Goal: Task Accomplishment & Management: Manage account settings

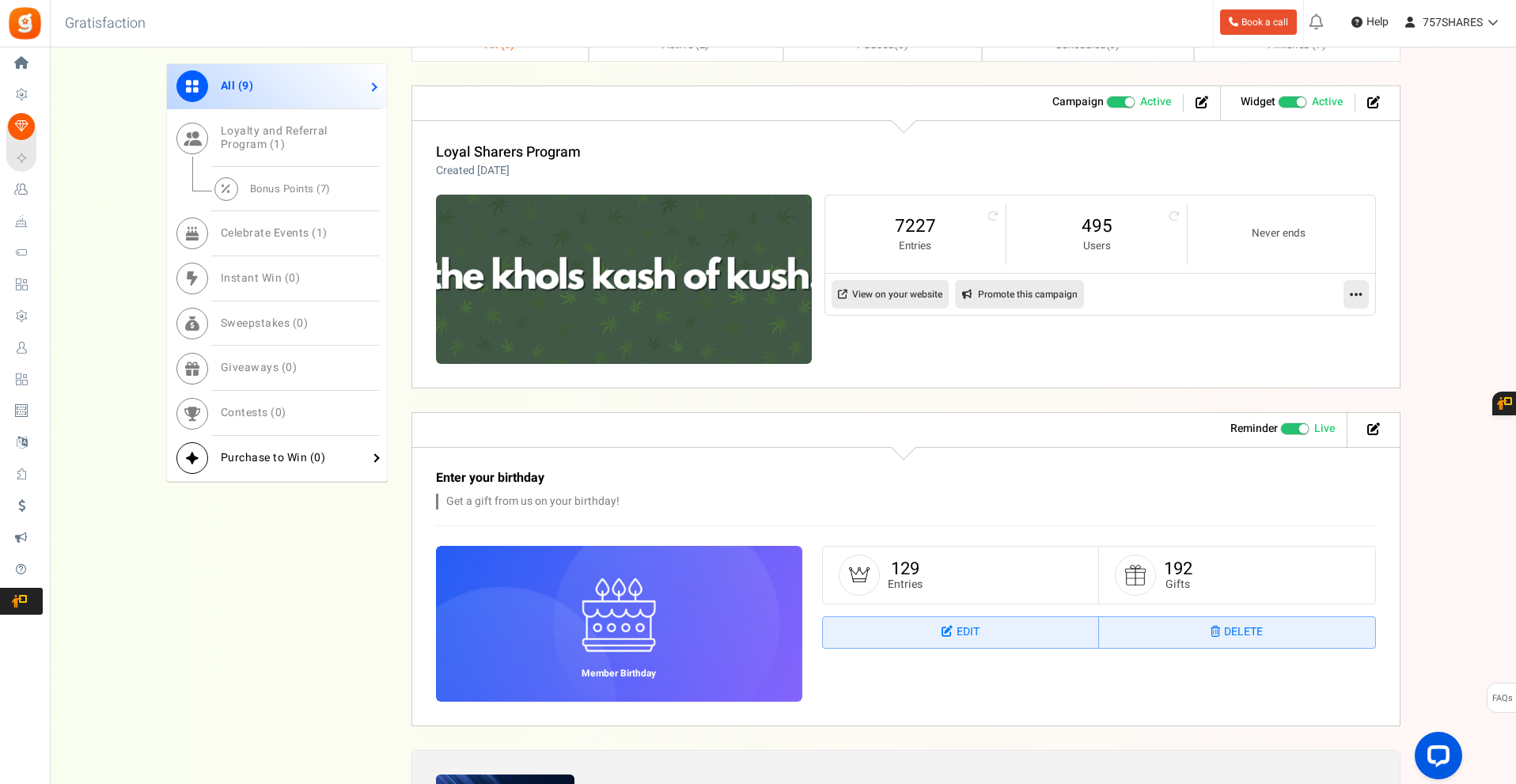
scroll to position [396, 0]
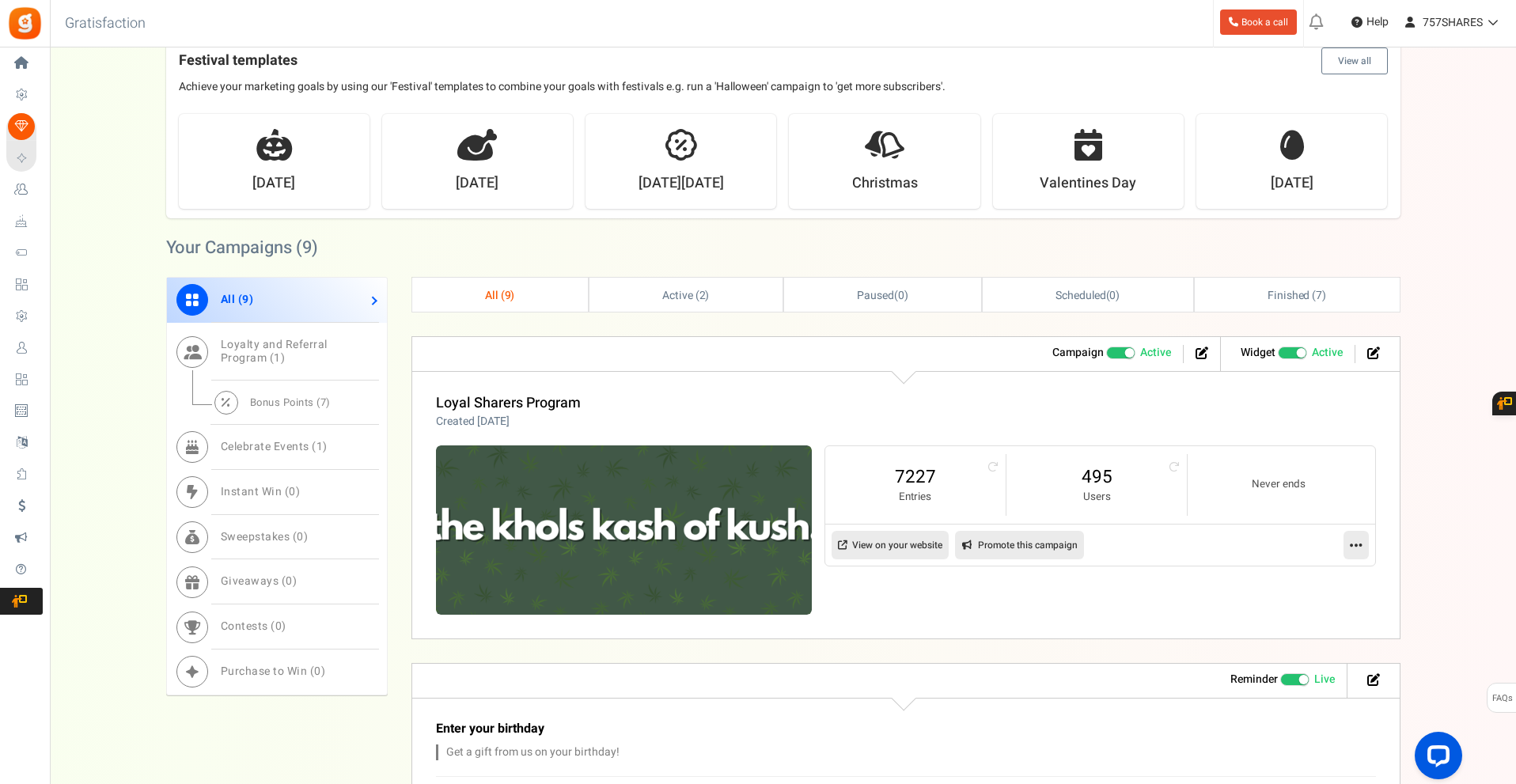
click at [475, 258] on div "Your Campaigns ( 9 )" at bounding box center [783, 247] width 1234 height 35
click at [260, 415] on link "Bonus Points ( 7 )" at bounding box center [276, 402] width 220 height 45
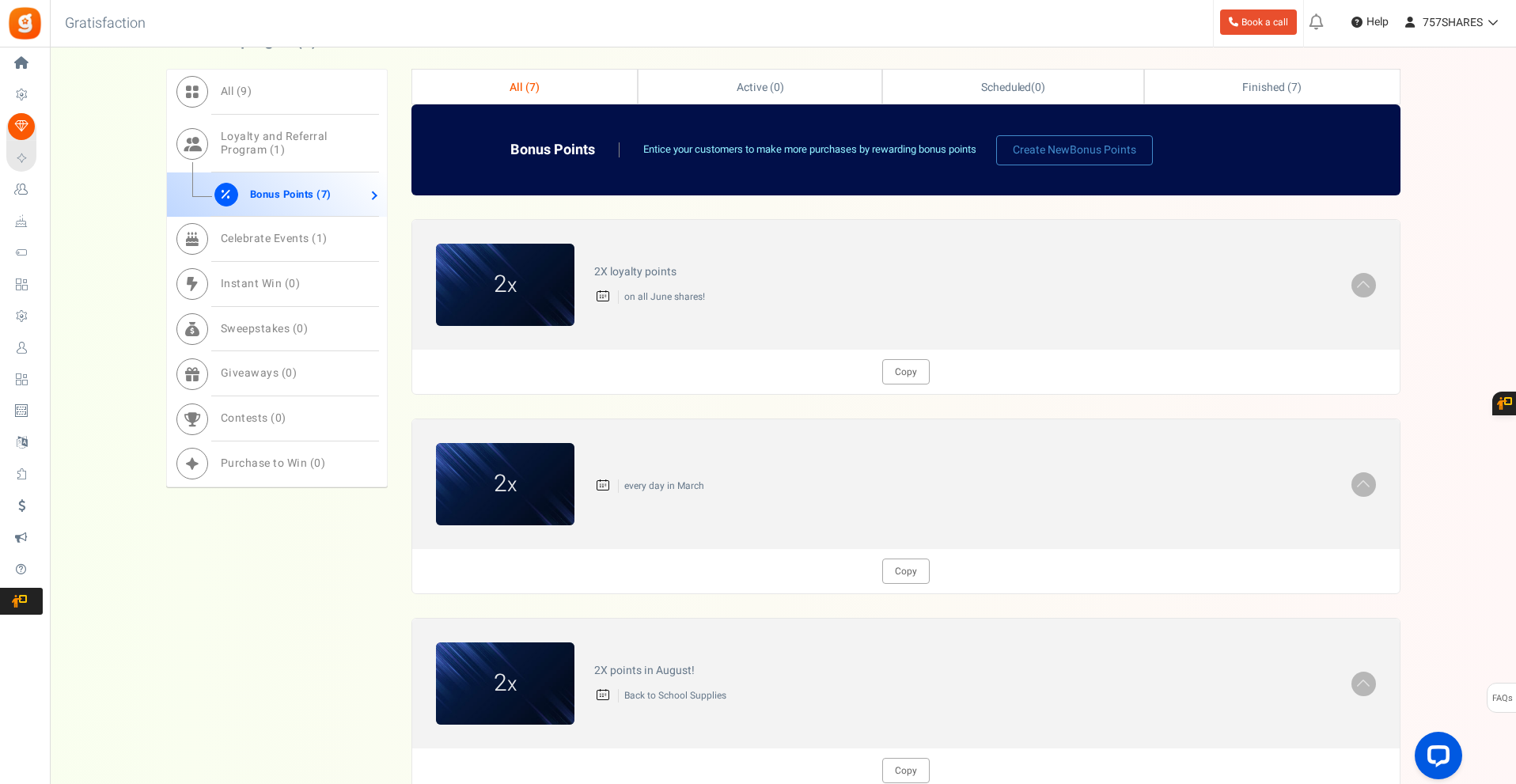
scroll to position [633, 0]
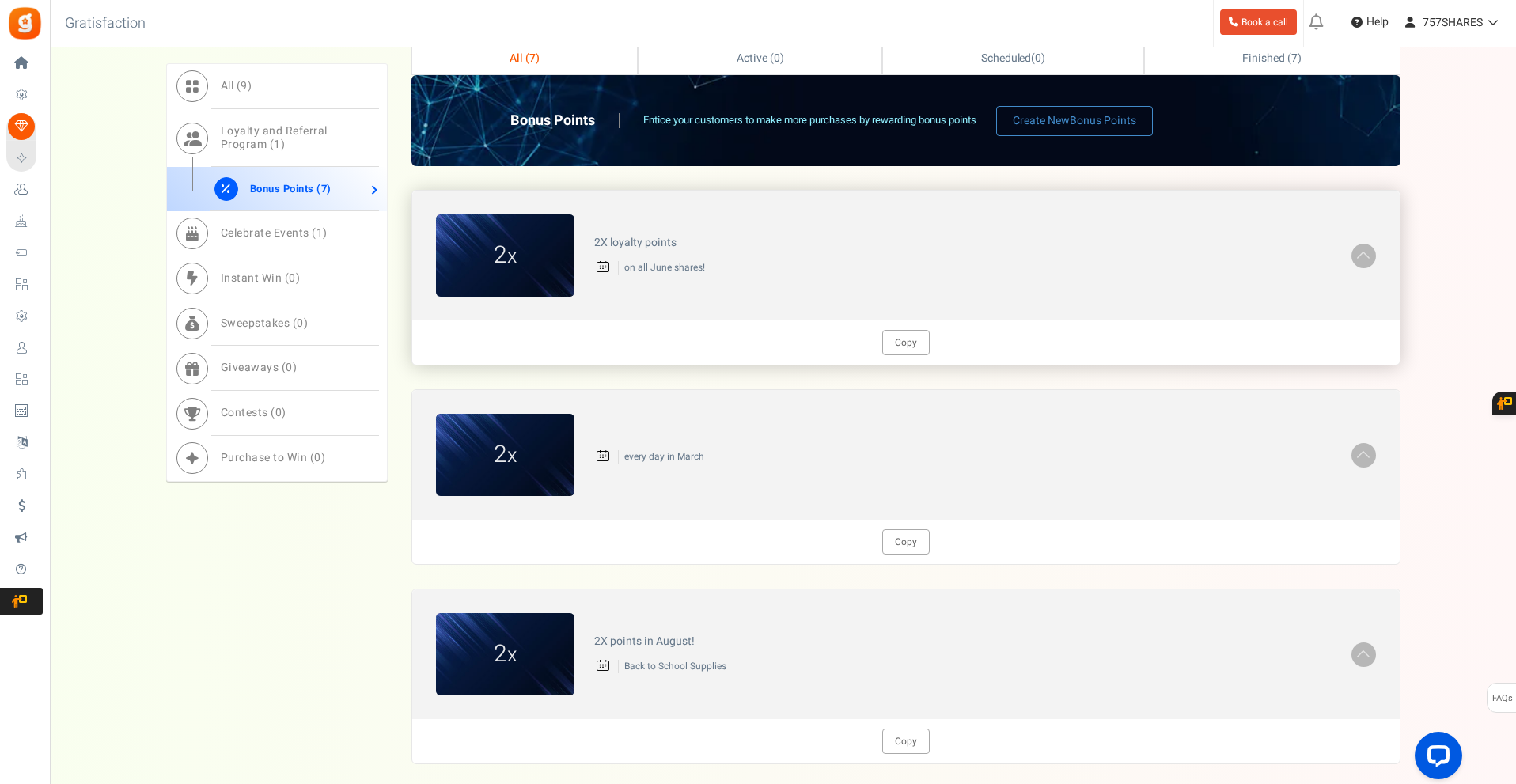
click at [1365, 257] on span at bounding box center [1363, 254] width 16 height 18
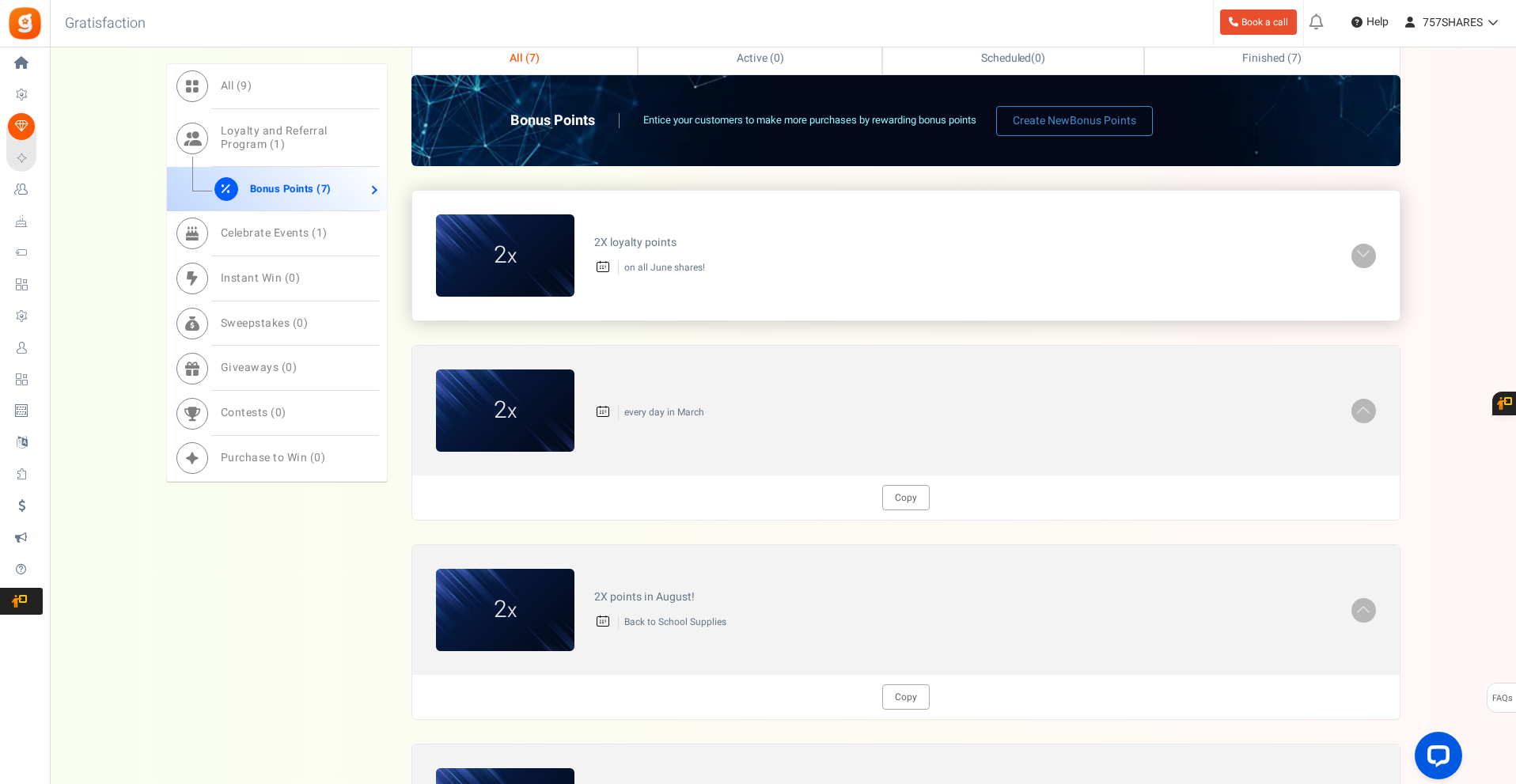
click at [1365, 257] on span at bounding box center [1363, 254] width 16 height 18
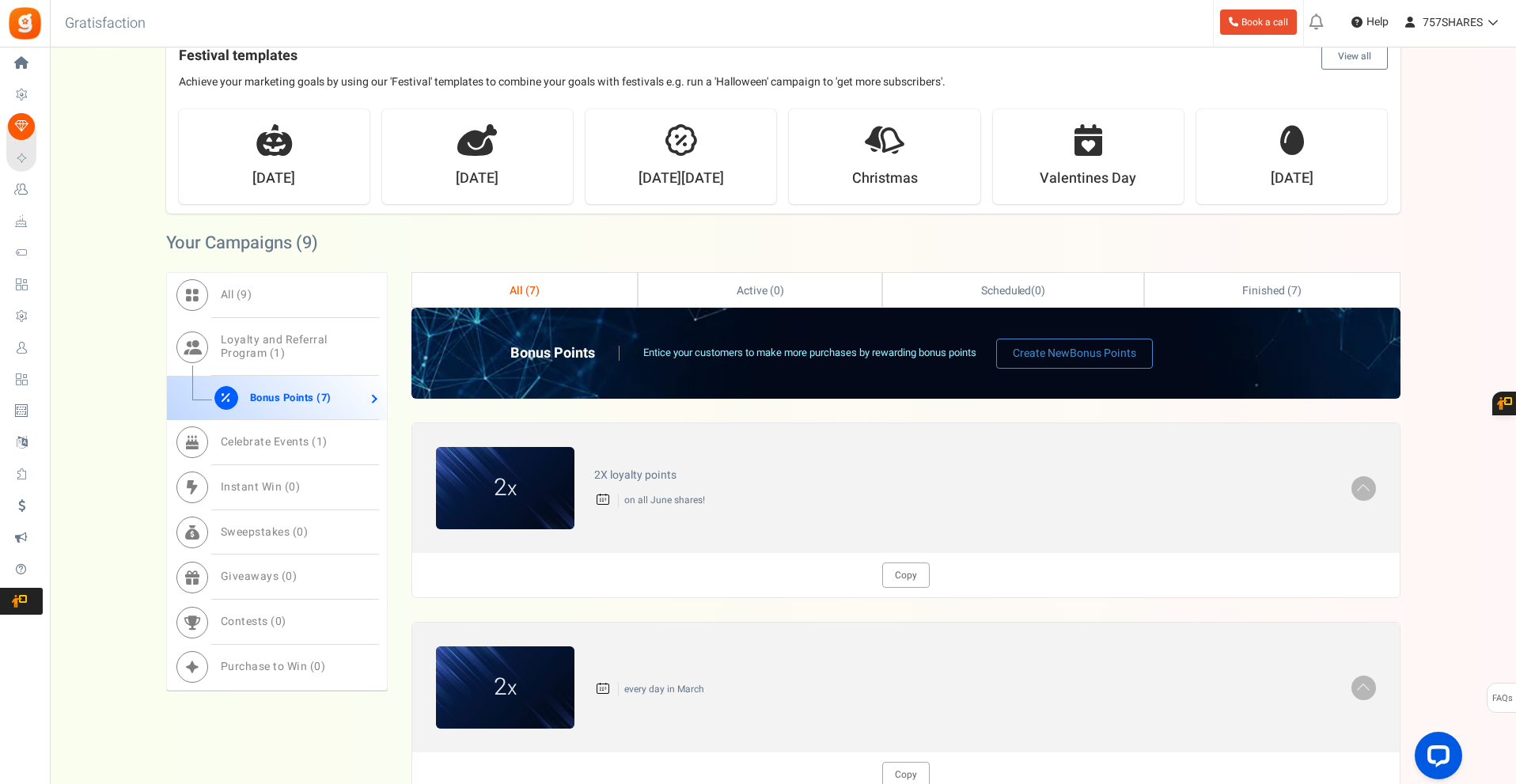
scroll to position [396, 0]
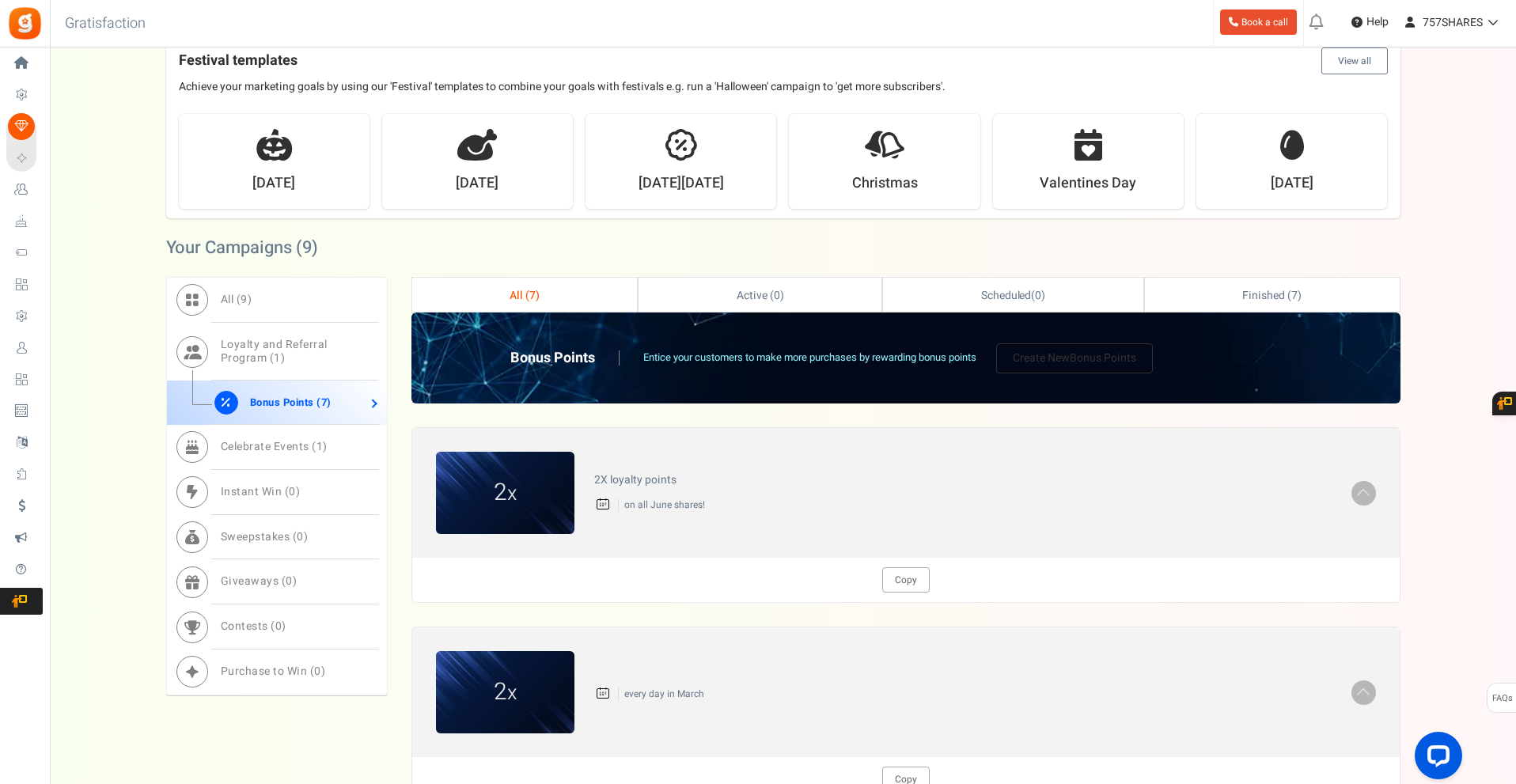
click at [1071, 359] on link "Create New Bonus Points" at bounding box center [1075, 357] width 157 height 30
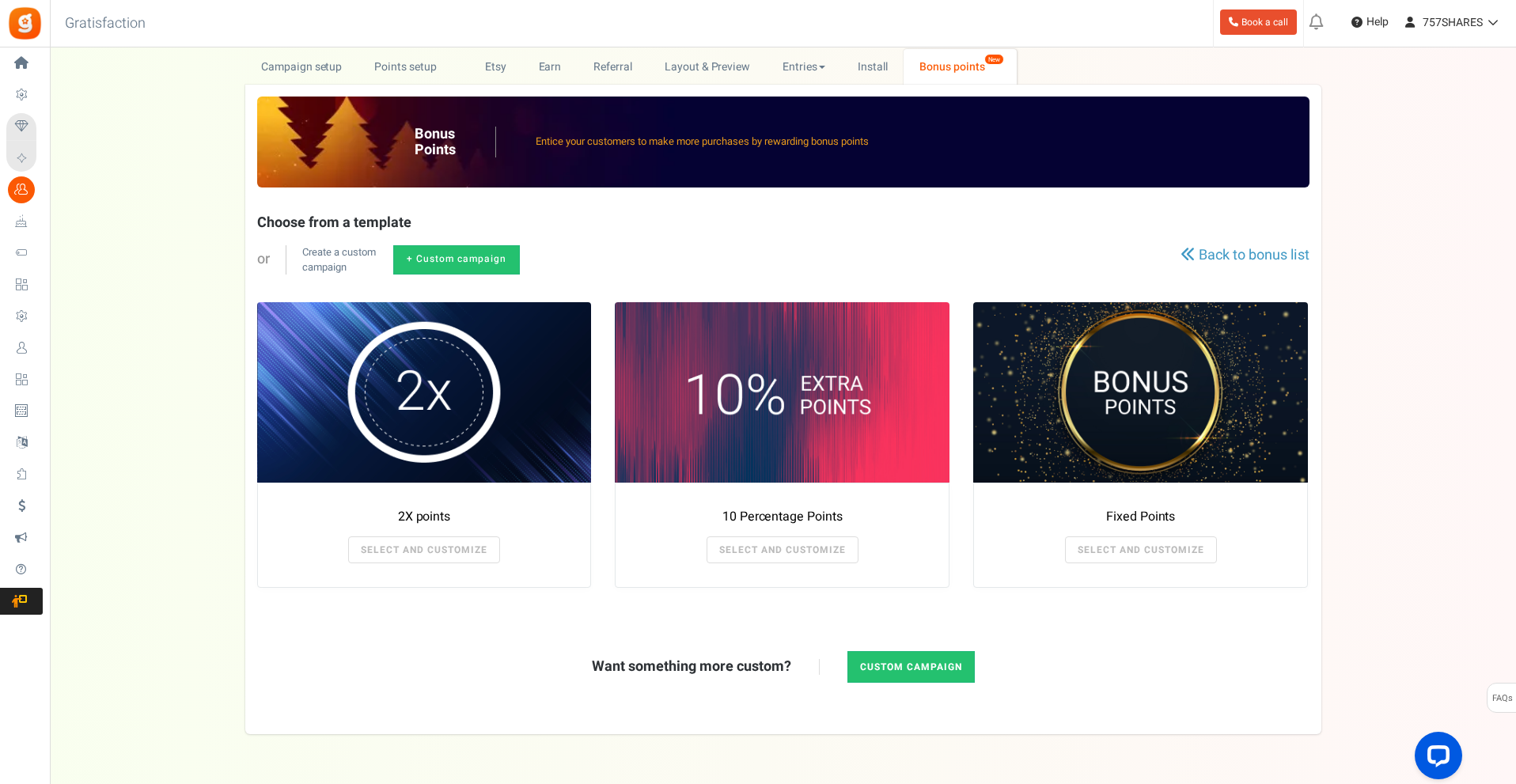
click at [460, 363] on span at bounding box center [424, 392] width 335 height 181
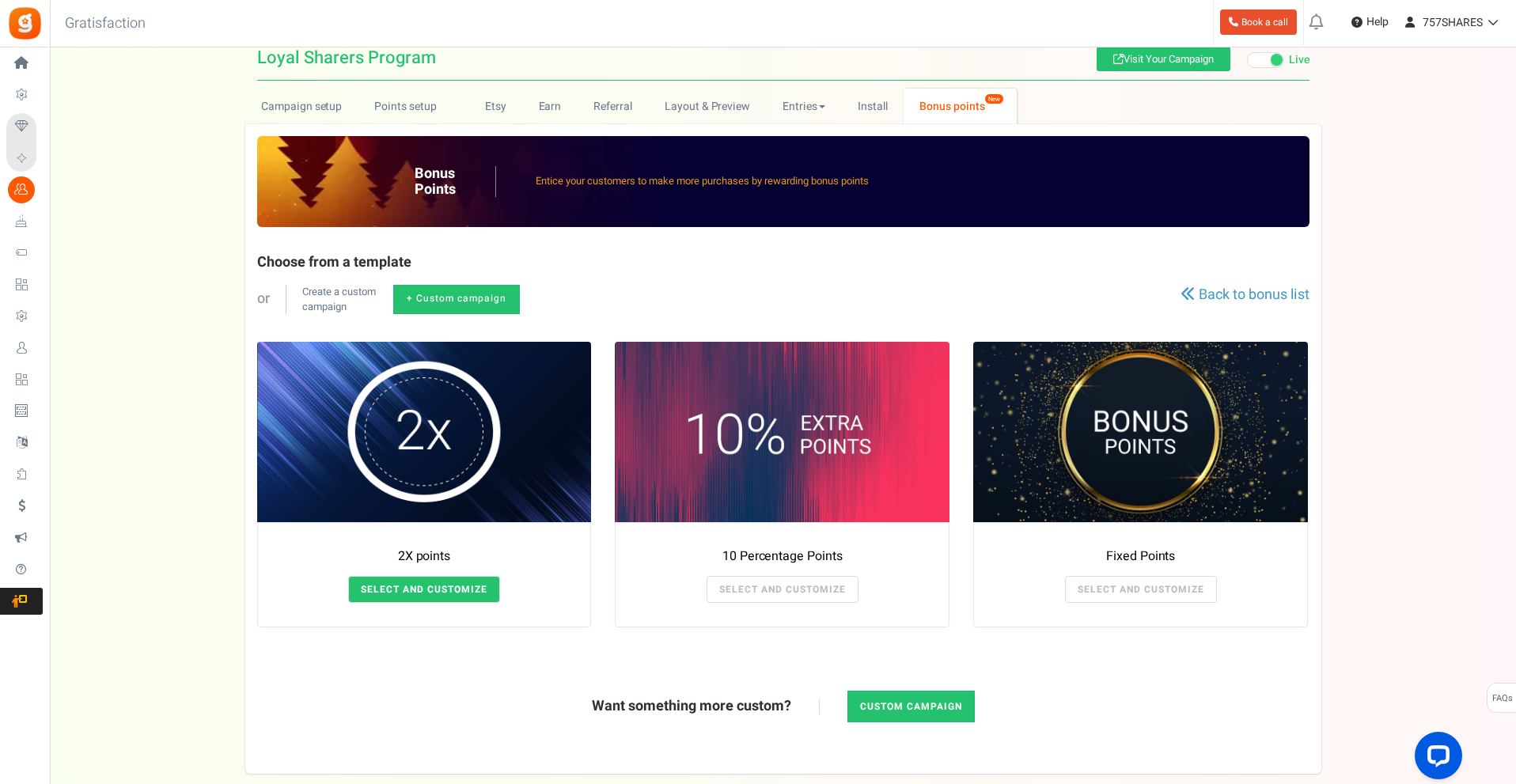
scroll to position [26, 0]
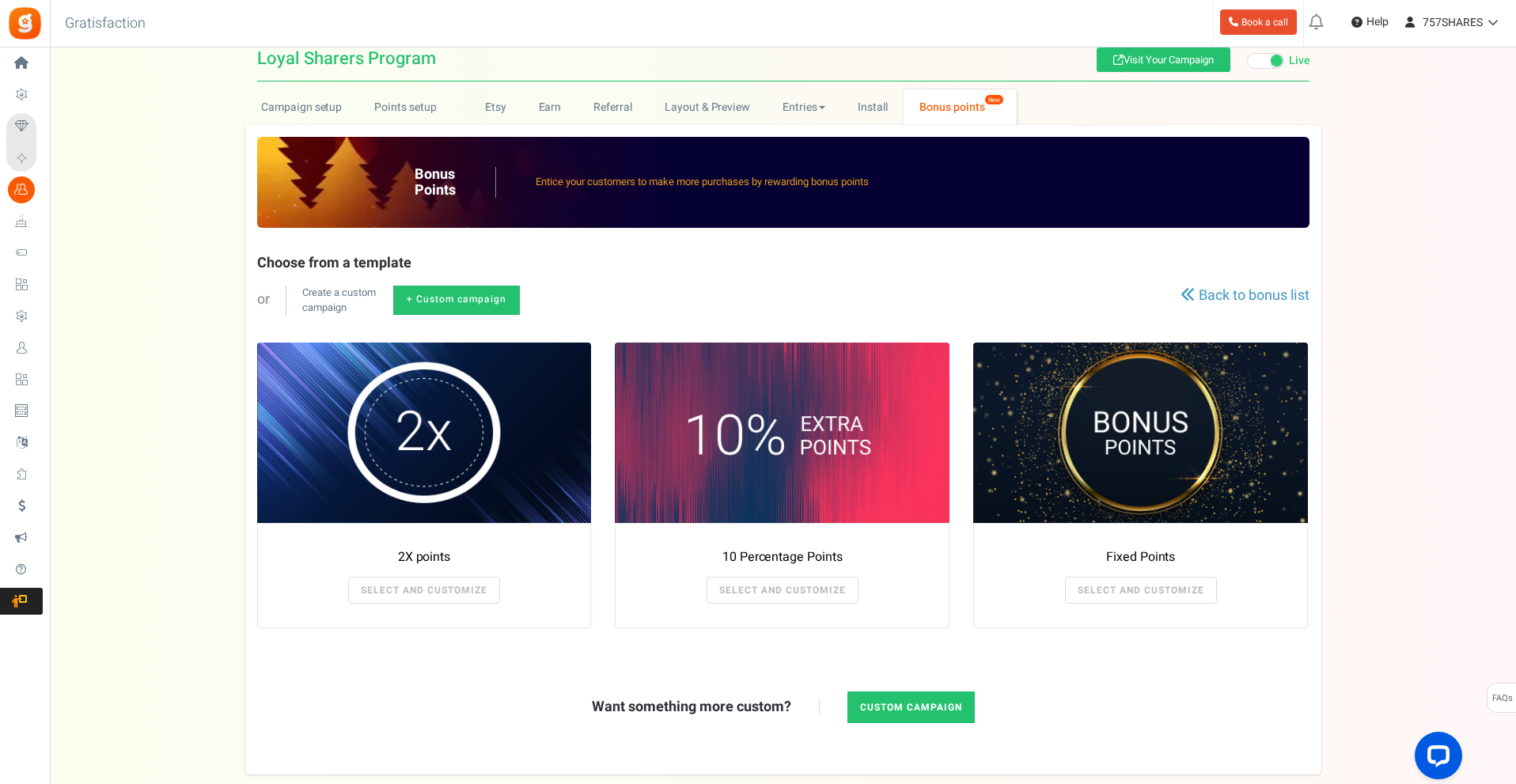
click at [430, 592] on link "SELECT AND CUSTOMIZE" at bounding box center [424, 589] width 152 height 26
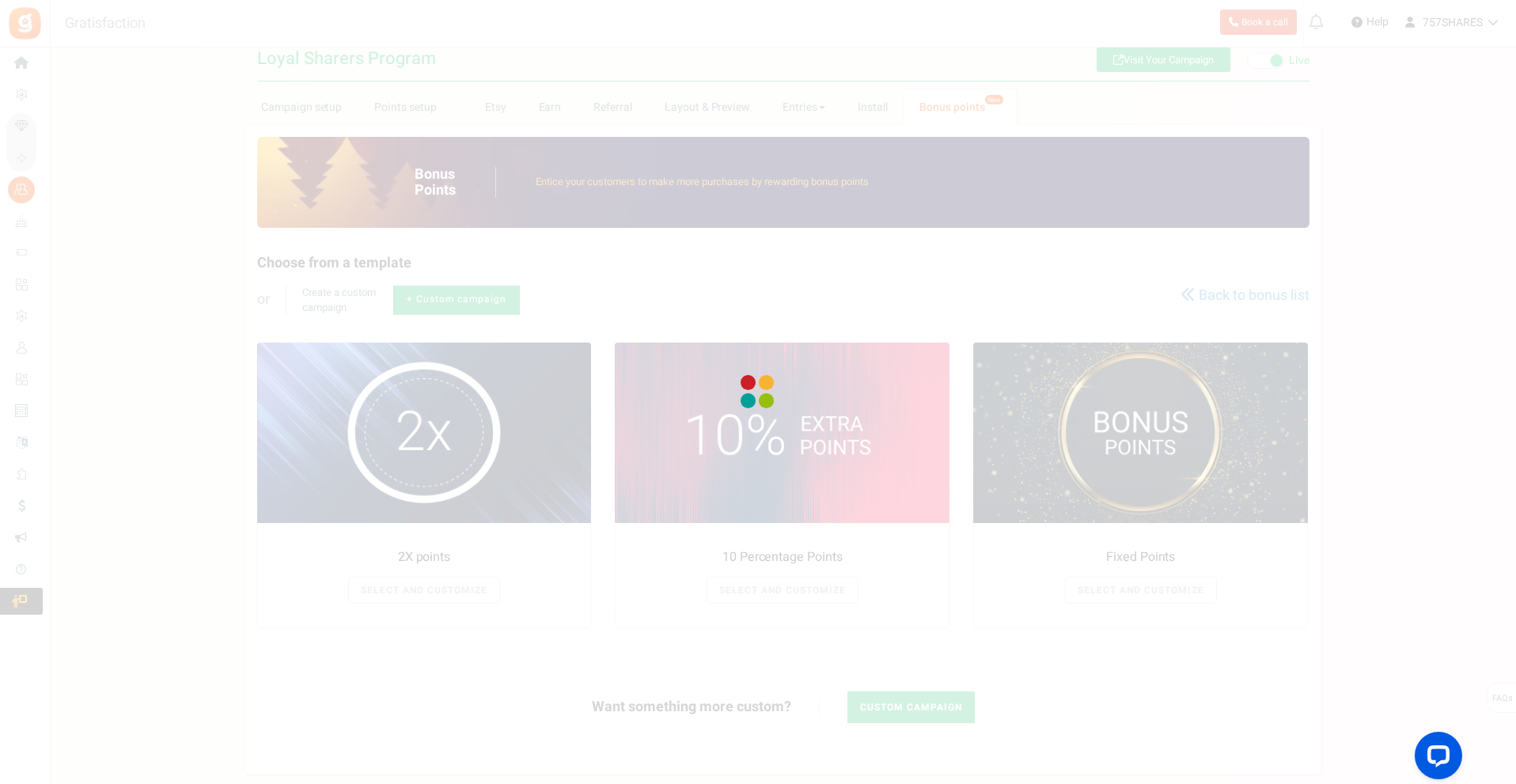
radio input "true"
type input "2"
radio input "true"
type input "[DATE] 12:01 AM"
type input "[DATE] 11:59 PM"
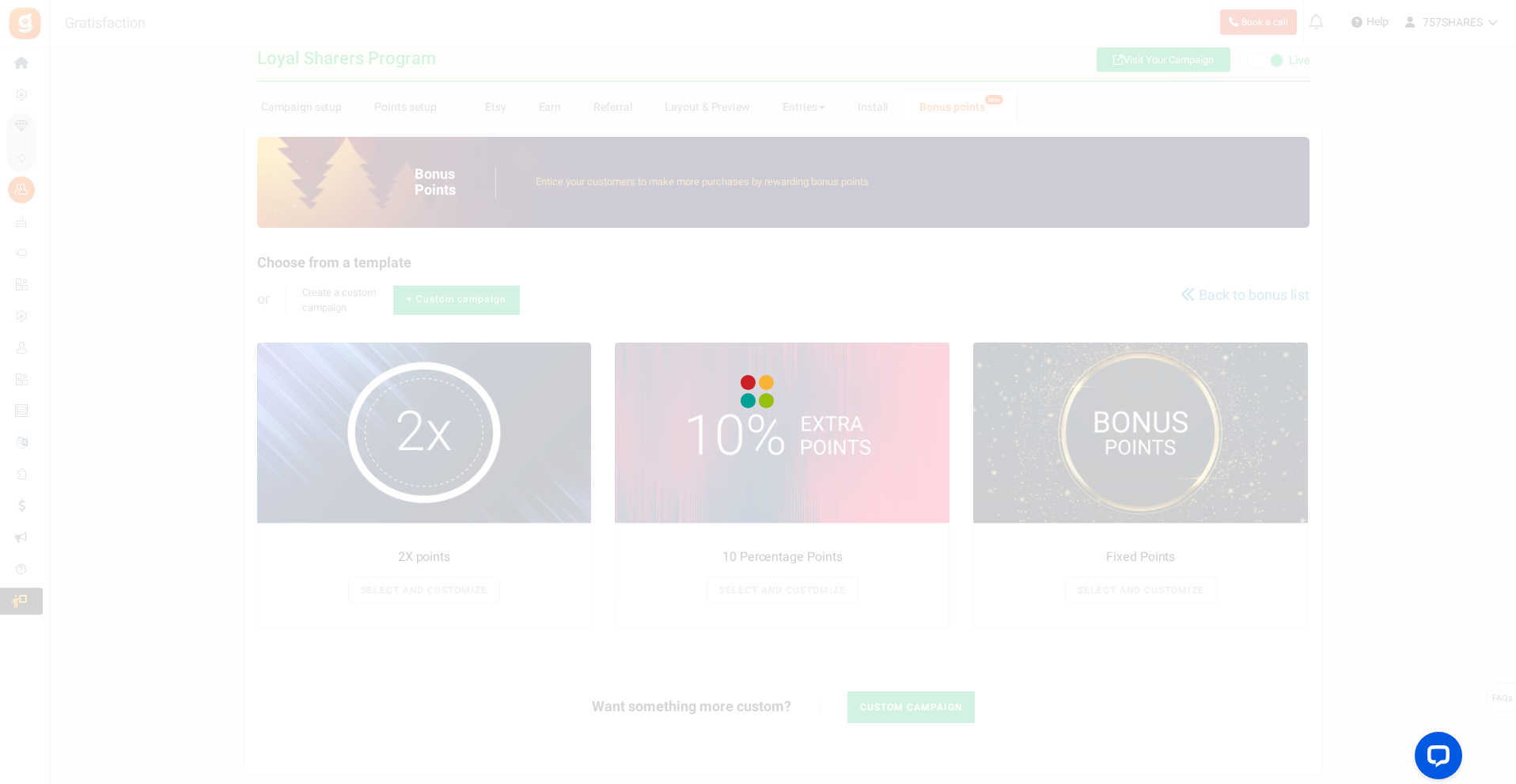
type textarea "2X points"
type textarea "Bonus Points description"
type input "#000000"
type input "#ffbe84"
type input "#000000"
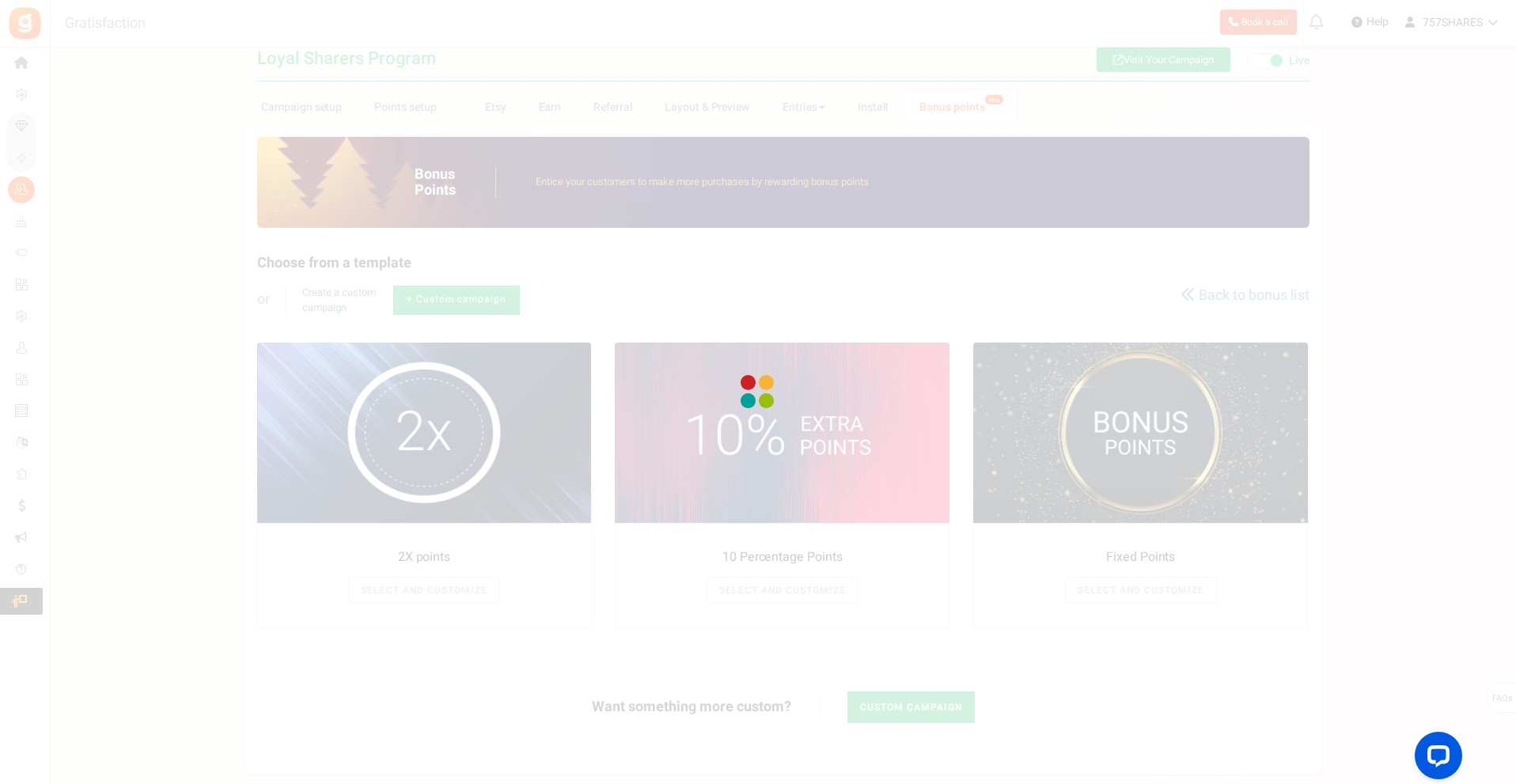
type input "#ffffff"
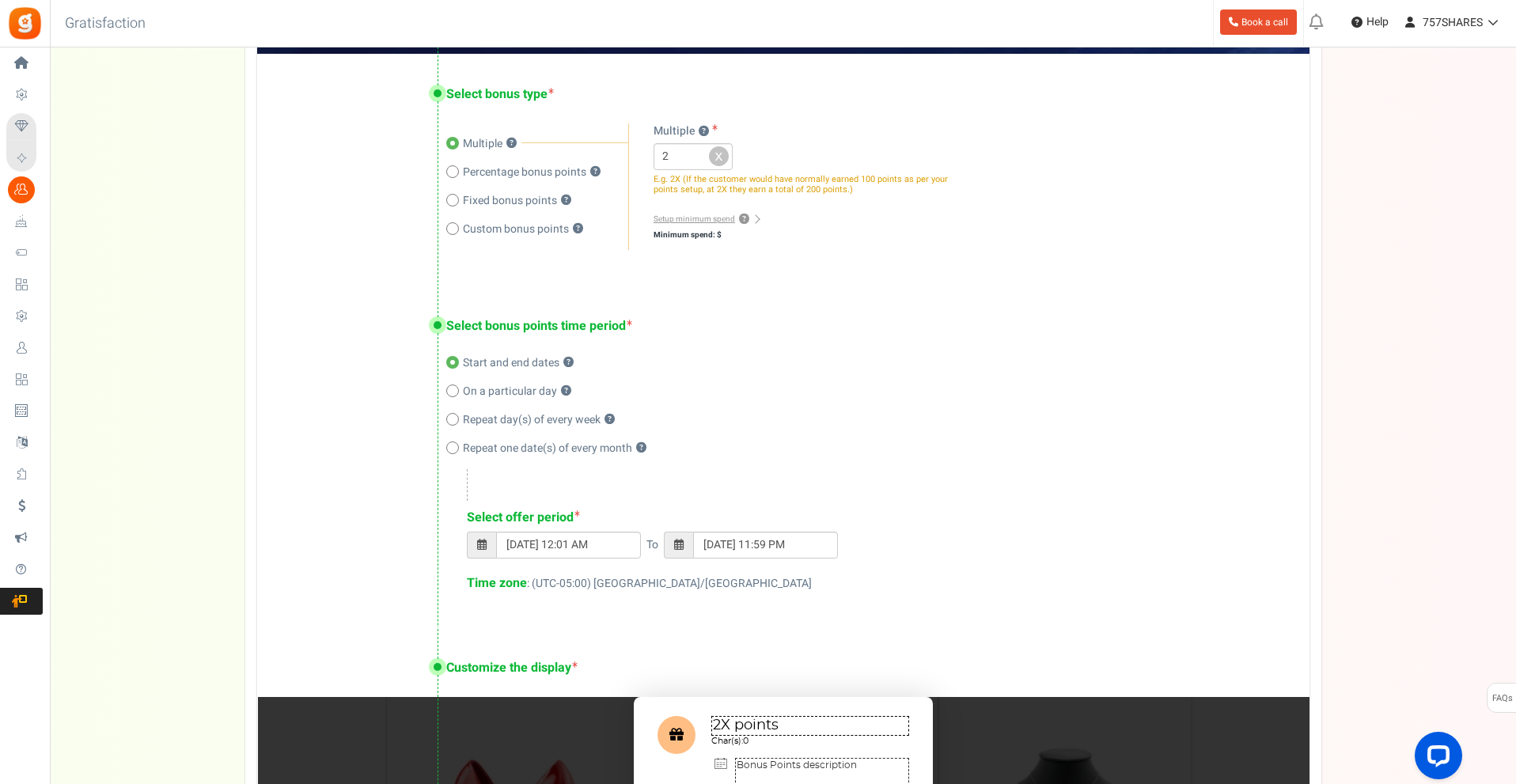
scroll to position [422, 0]
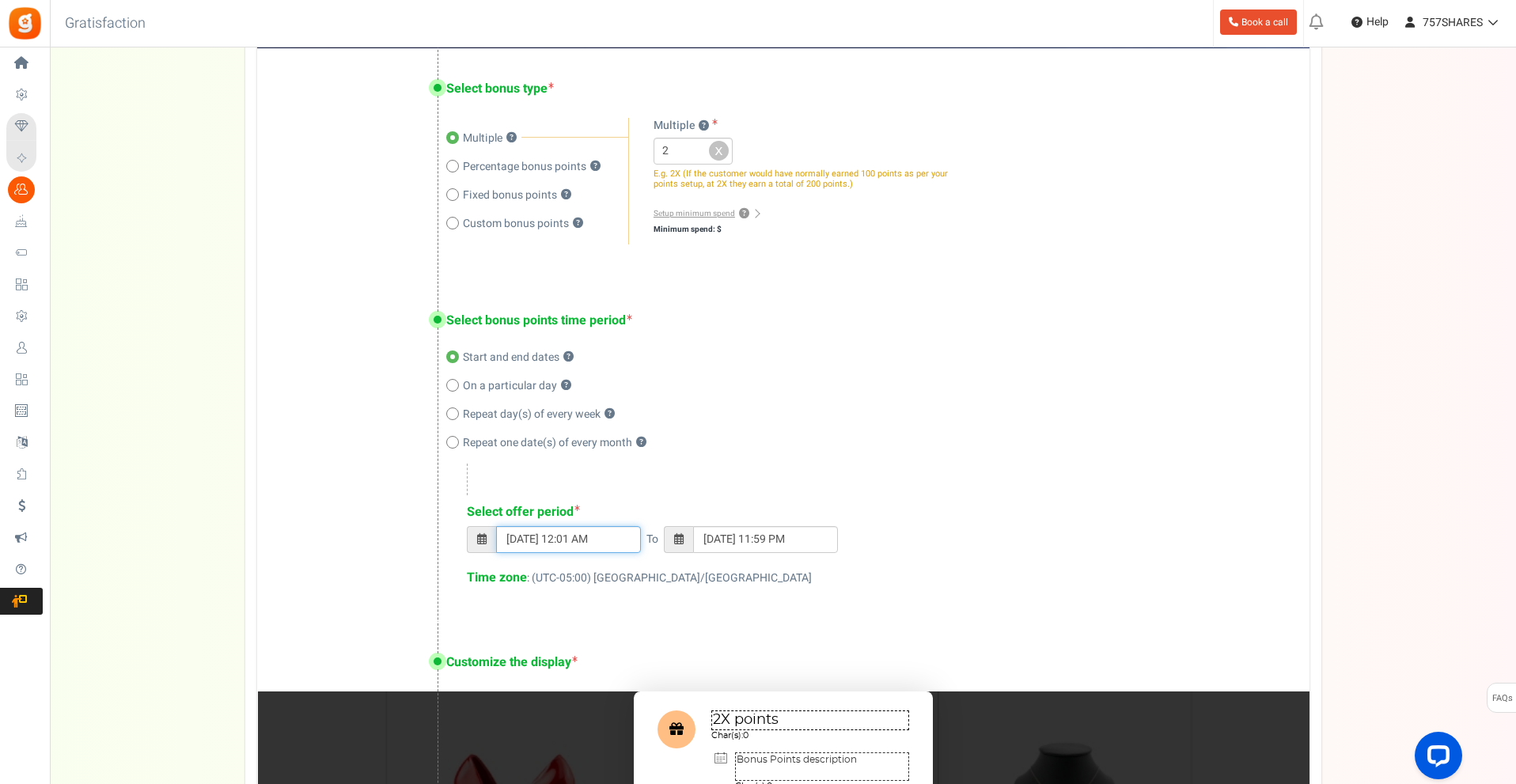
type input "[DATE] 11:59 PM"
click at [591, 541] on input "[DATE] 12:01 AM" at bounding box center [568, 539] width 145 height 26
click at [540, 365] on td "1" at bounding box center [544, 361] width 33 height 24
type input "[DATE] 12:01 AM"
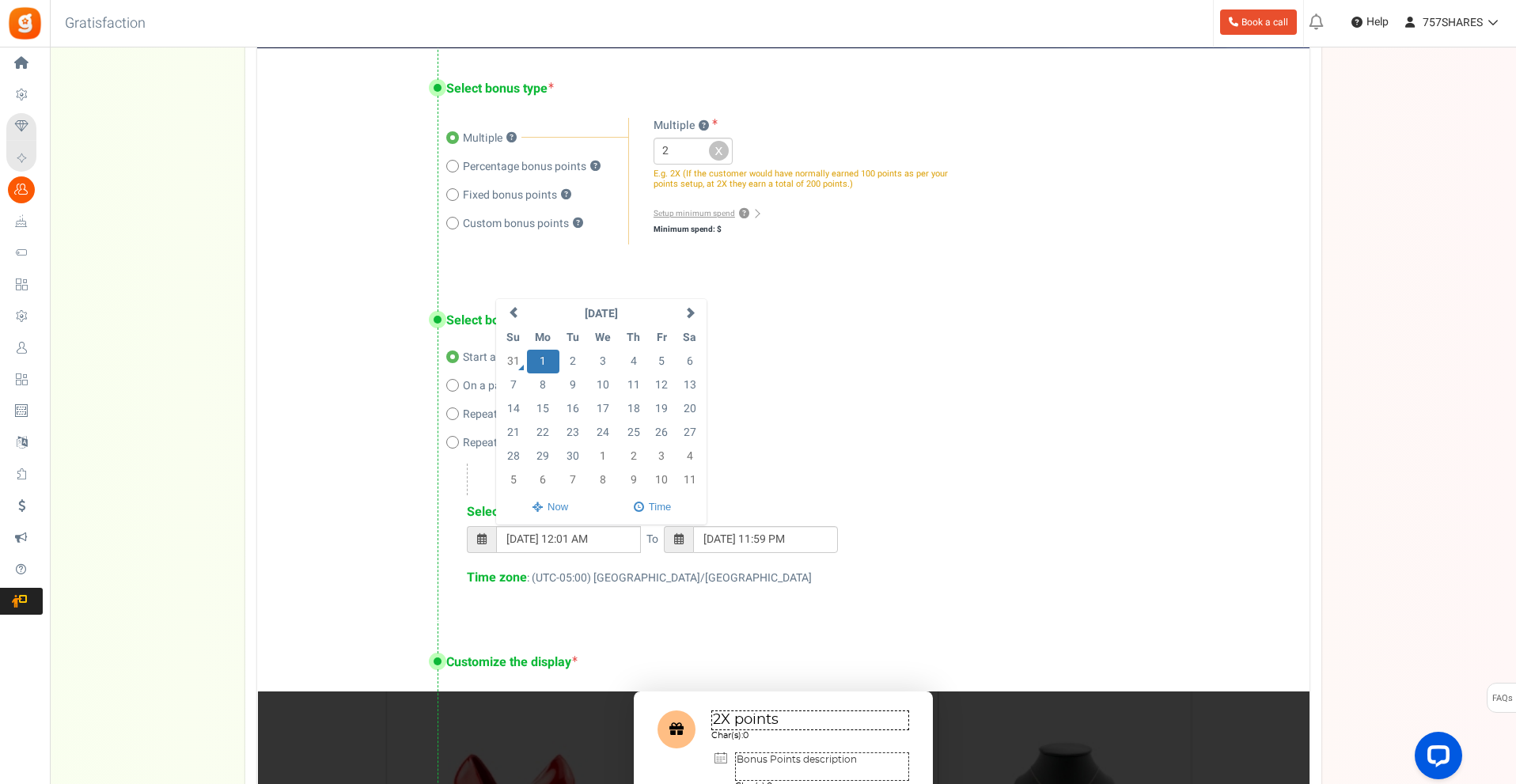
click at [682, 542] on span at bounding box center [679, 539] width 9 height 11
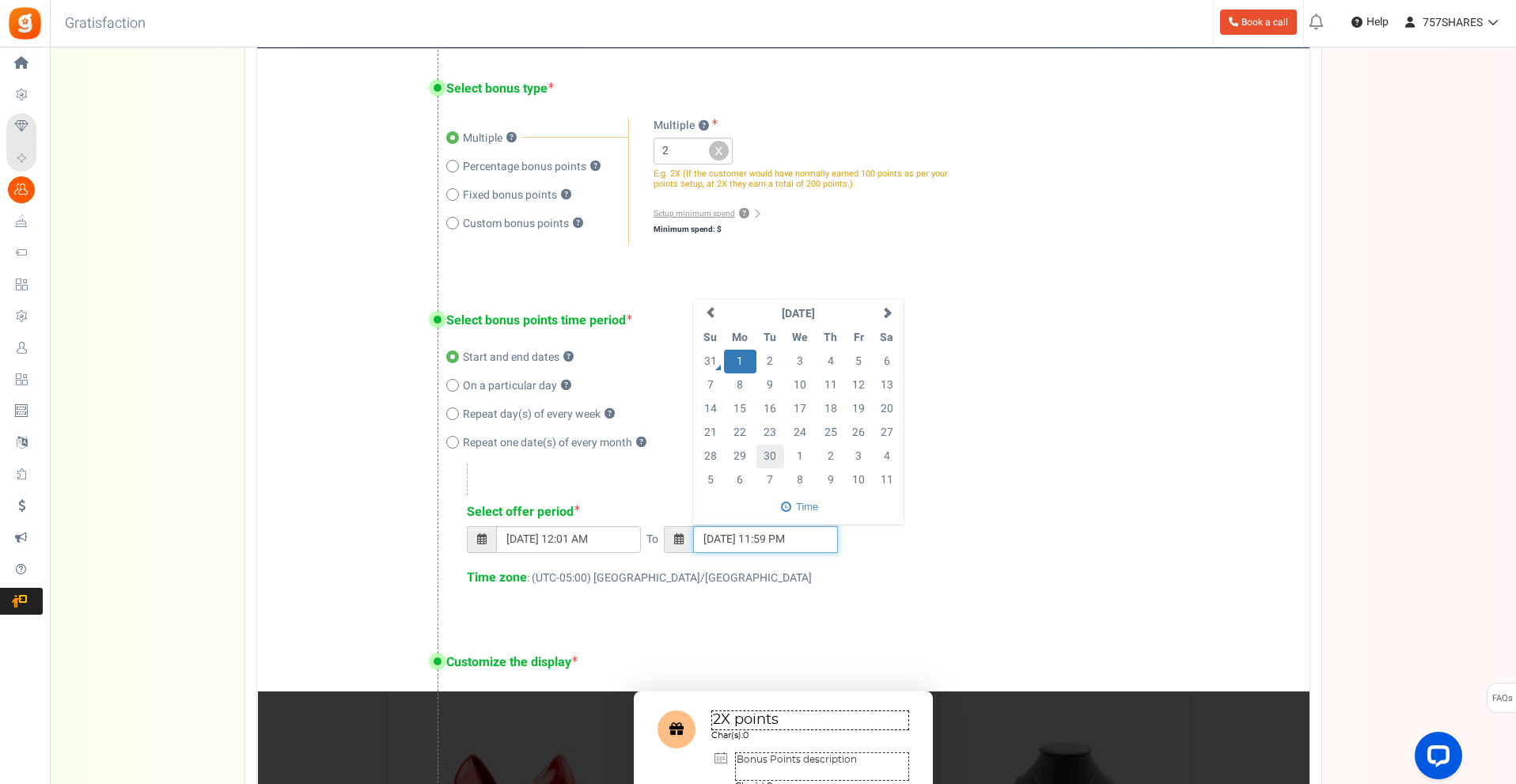
click at [775, 450] on td "30" at bounding box center [770, 457] width 27 height 24
type input "[DATE] 11:59 PM"
click at [807, 603] on div "Select bonus points time period Start and end dates ? On a particular day ? Rep…" at bounding box center [784, 451] width 1053 height 343
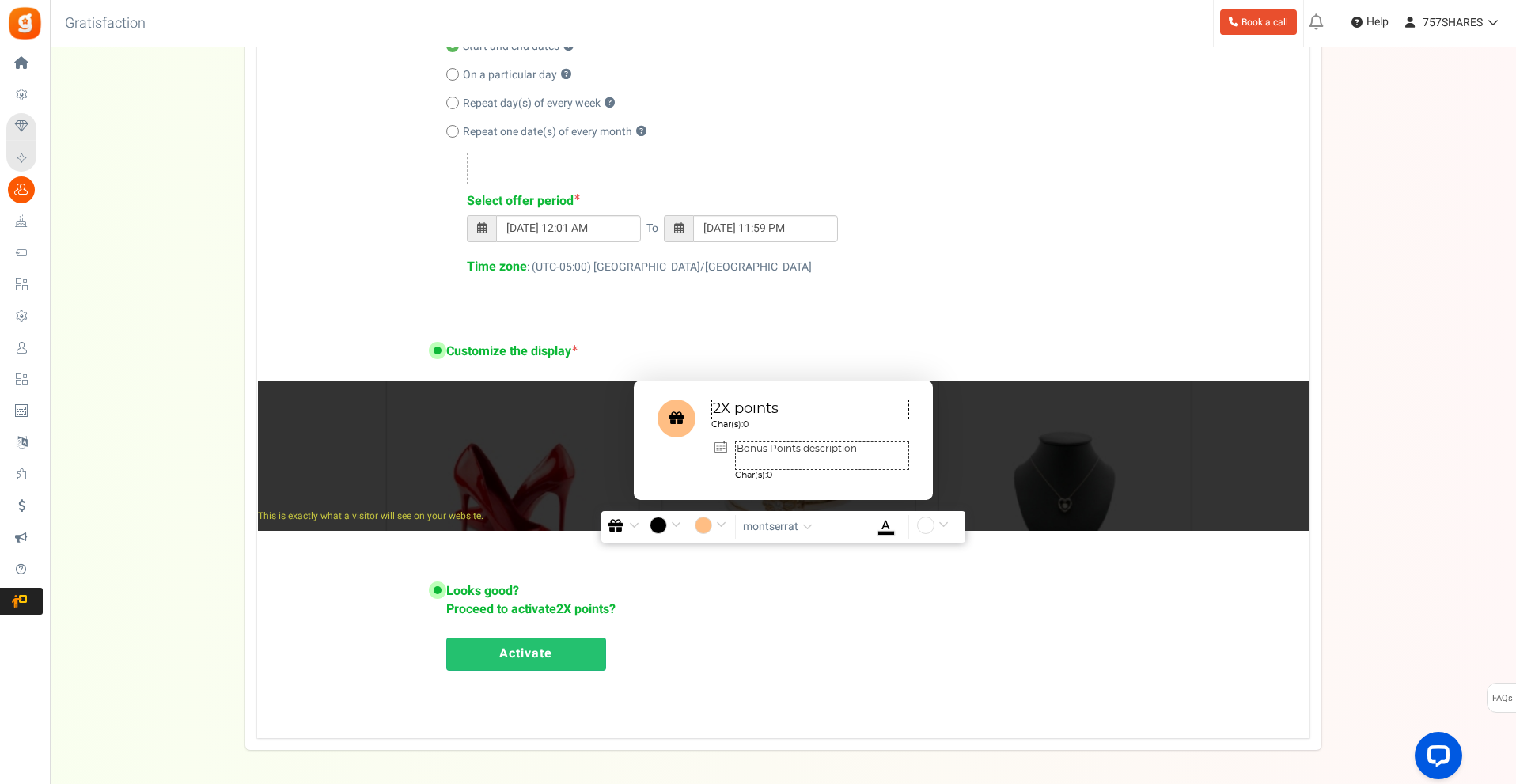
scroll to position [738, 0]
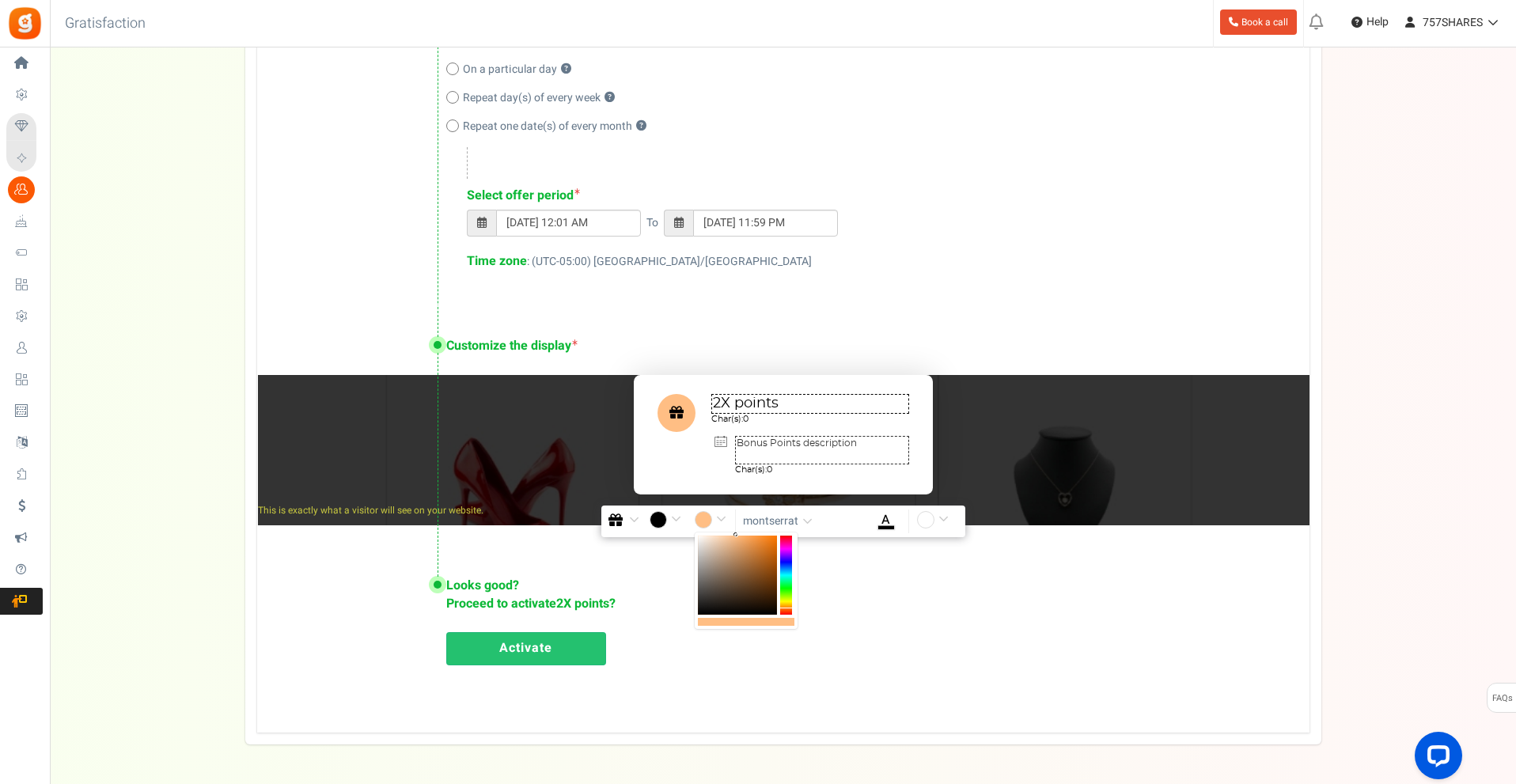
click at [706, 516] on input "#ffbe84" at bounding box center [713, 521] width 36 height 21
click at [786, 597] on div at bounding box center [785, 574] width 12 height 79
drag, startPoint x: 785, startPoint y: 578, endPoint x: 788, endPoint y: 589, distance: 11.4
click at [788, 589] on div at bounding box center [785, 574] width 12 height 79
type input "#6ca067"
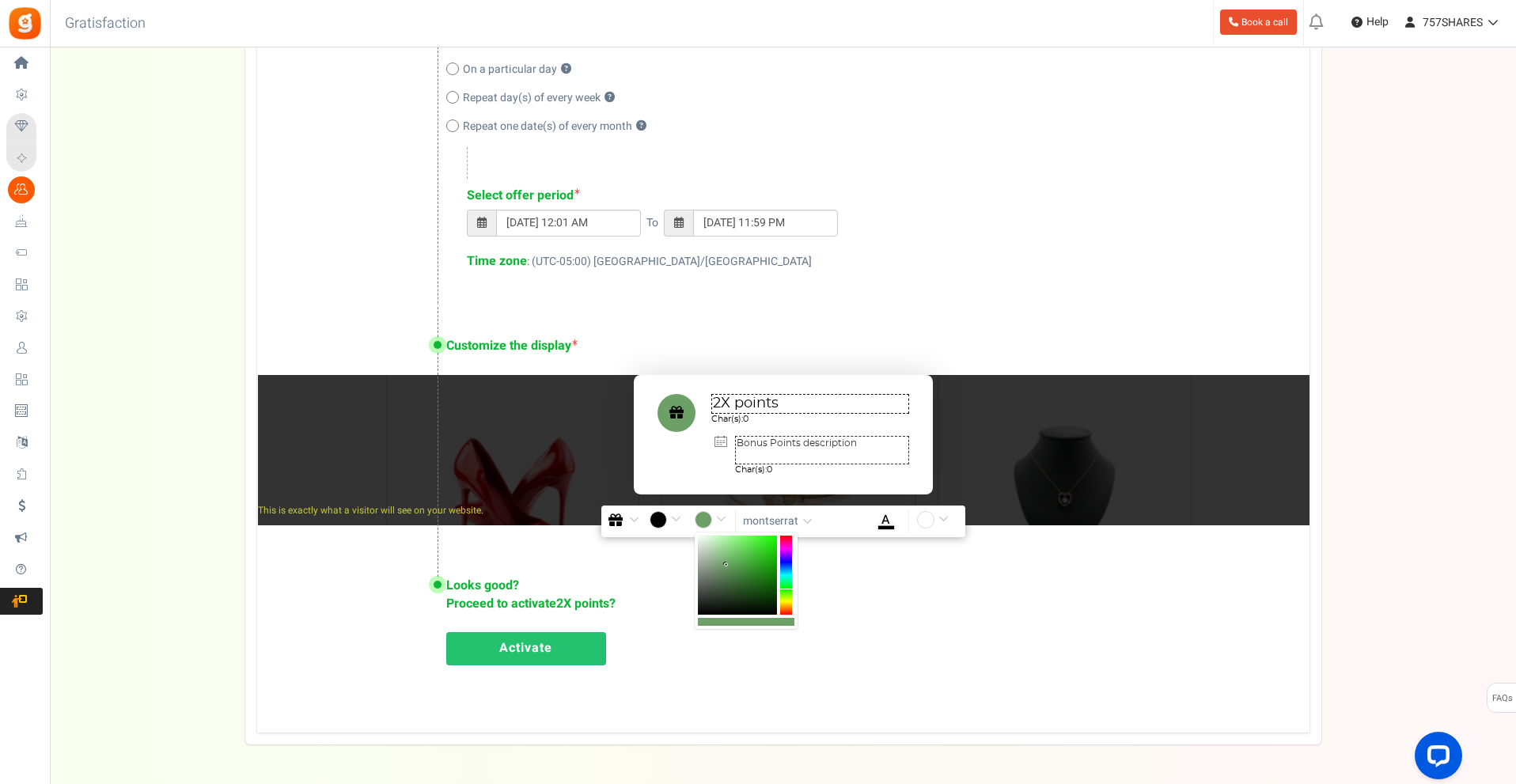
drag, startPoint x: 763, startPoint y: 579, endPoint x: 726, endPoint y: 564, distance: 39.9
click at [726, 564] on div at bounding box center [737, 574] width 79 height 79
click at [799, 439] on textarea "Bonus Points description" at bounding box center [822, 449] width 174 height 28
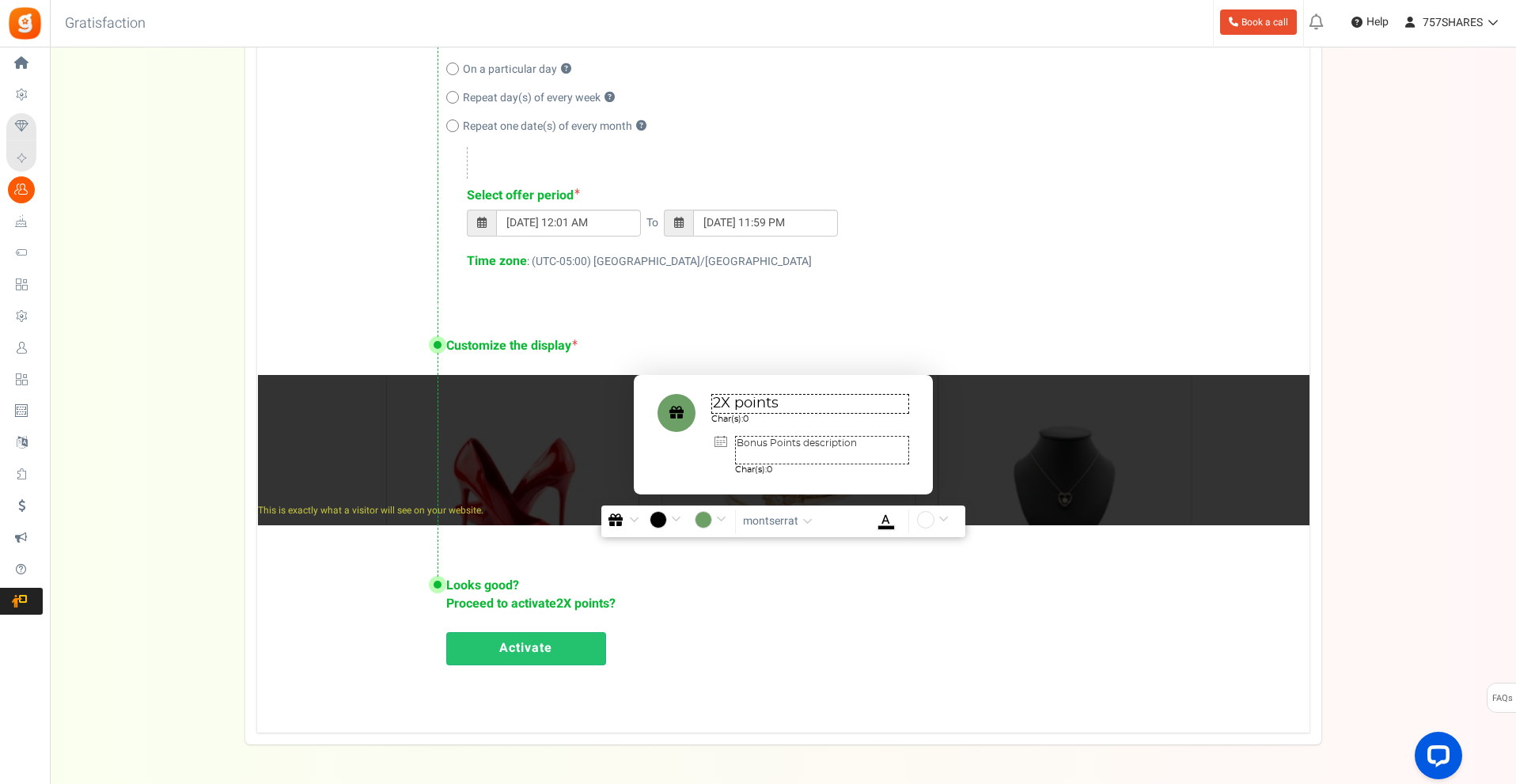
click at [799, 439] on textarea "Bonus Points description" at bounding box center [822, 449] width 174 height 28
type textarea "F"
click at [736, 403] on textarea "2X points" at bounding box center [810, 404] width 198 height 20
click at [802, 447] on textarea at bounding box center [822, 449] width 174 height 28
type textarea "f"
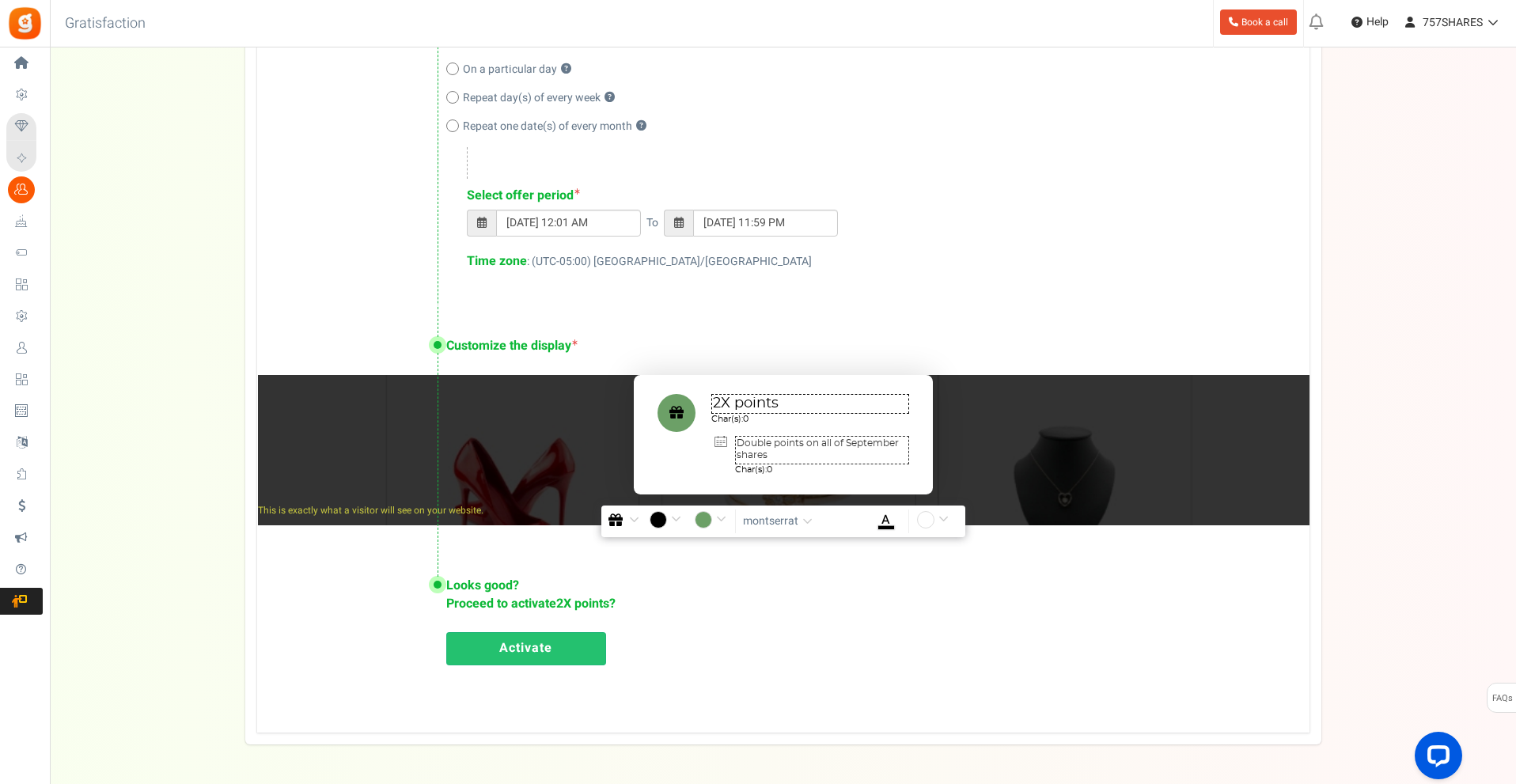
click at [838, 445] on textarea "Double points on all of September shares" at bounding box center [822, 449] width 174 height 28
click at [800, 457] on textarea "Double points on all September shares" at bounding box center [822, 449] width 174 height 28
type textarea "Double points on all September shares!"
click at [732, 636] on div "Activate" at bounding box center [862, 652] width 832 height 41
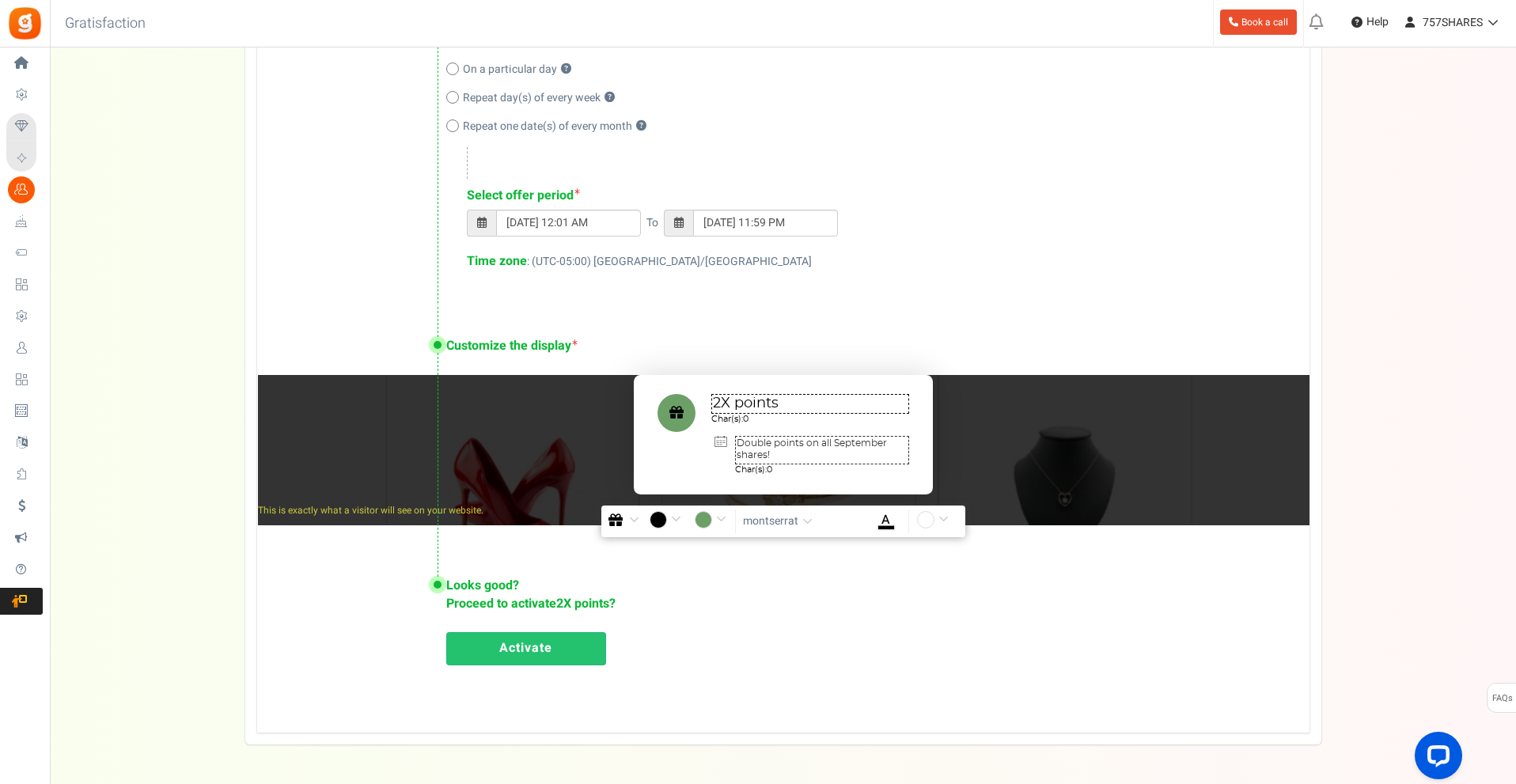
click at [576, 639] on link "Activate" at bounding box center [525, 648] width 160 height 33
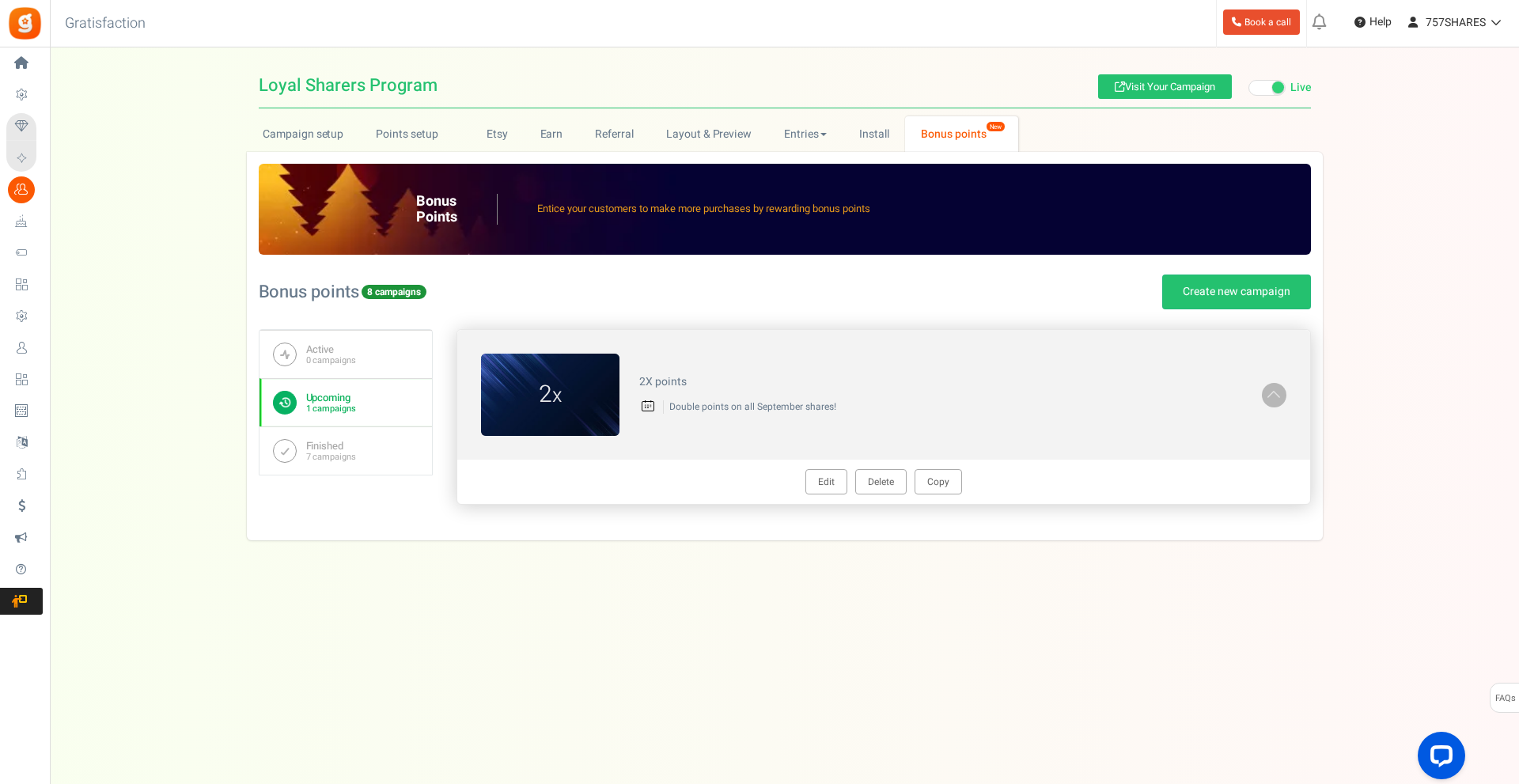
click at [1265, 396] on link at bounding box center [1274, 395] width 25 height 25
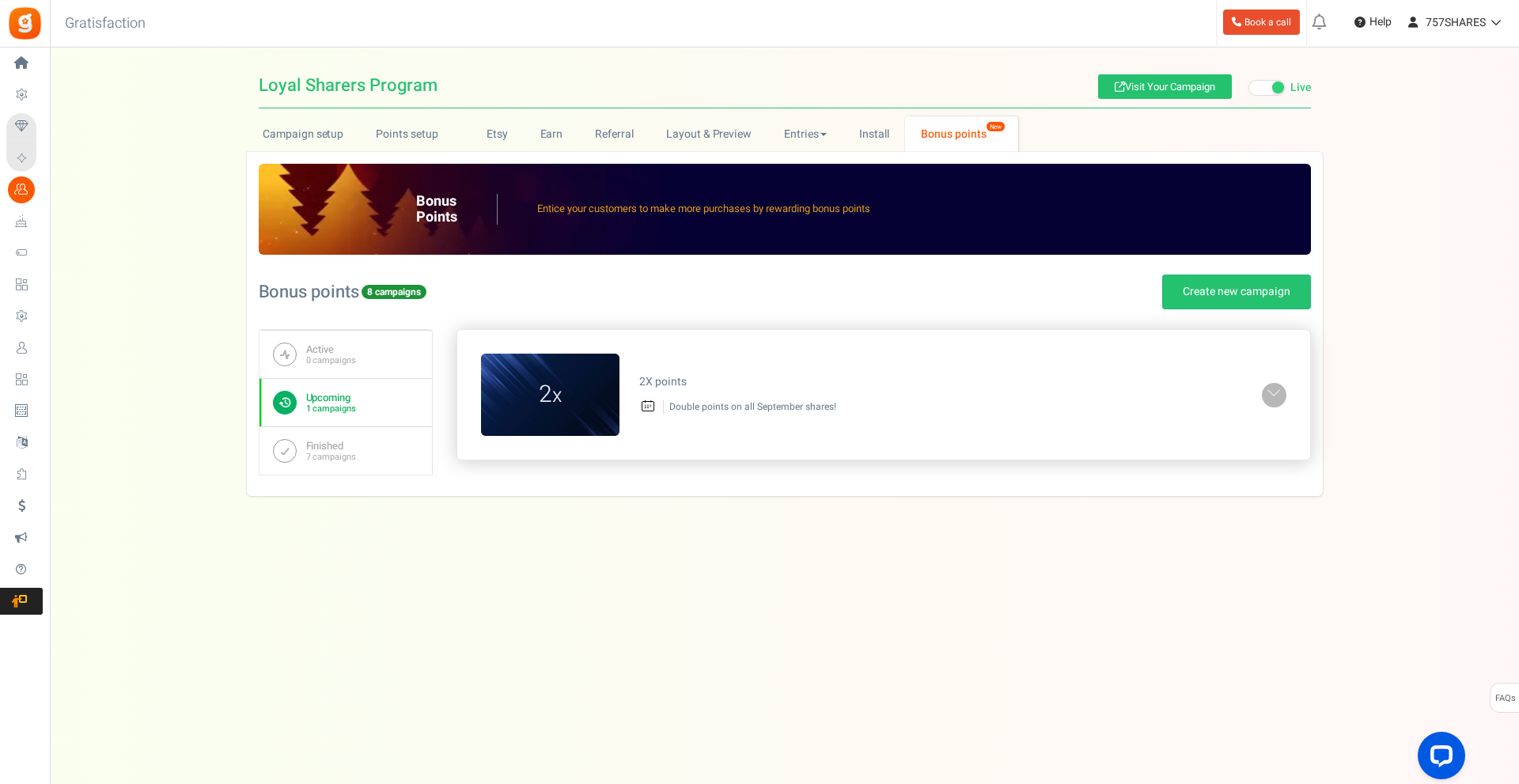
click at [1266, 396] on span at bounding box center [1273, 394] width 16 height 18
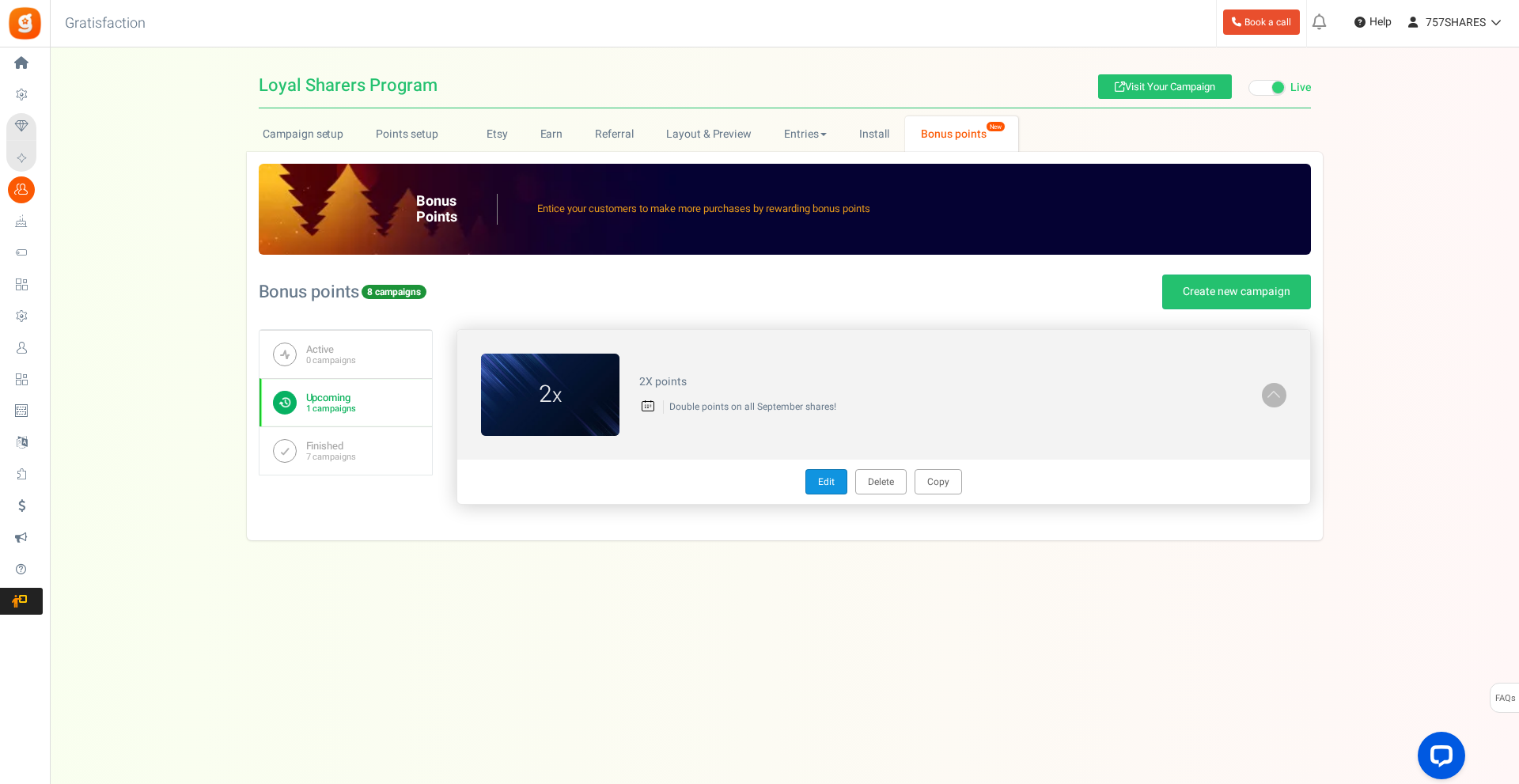
click at [842, 485] on link "Edit" at bounding box center [826, 481] width 42 height 26
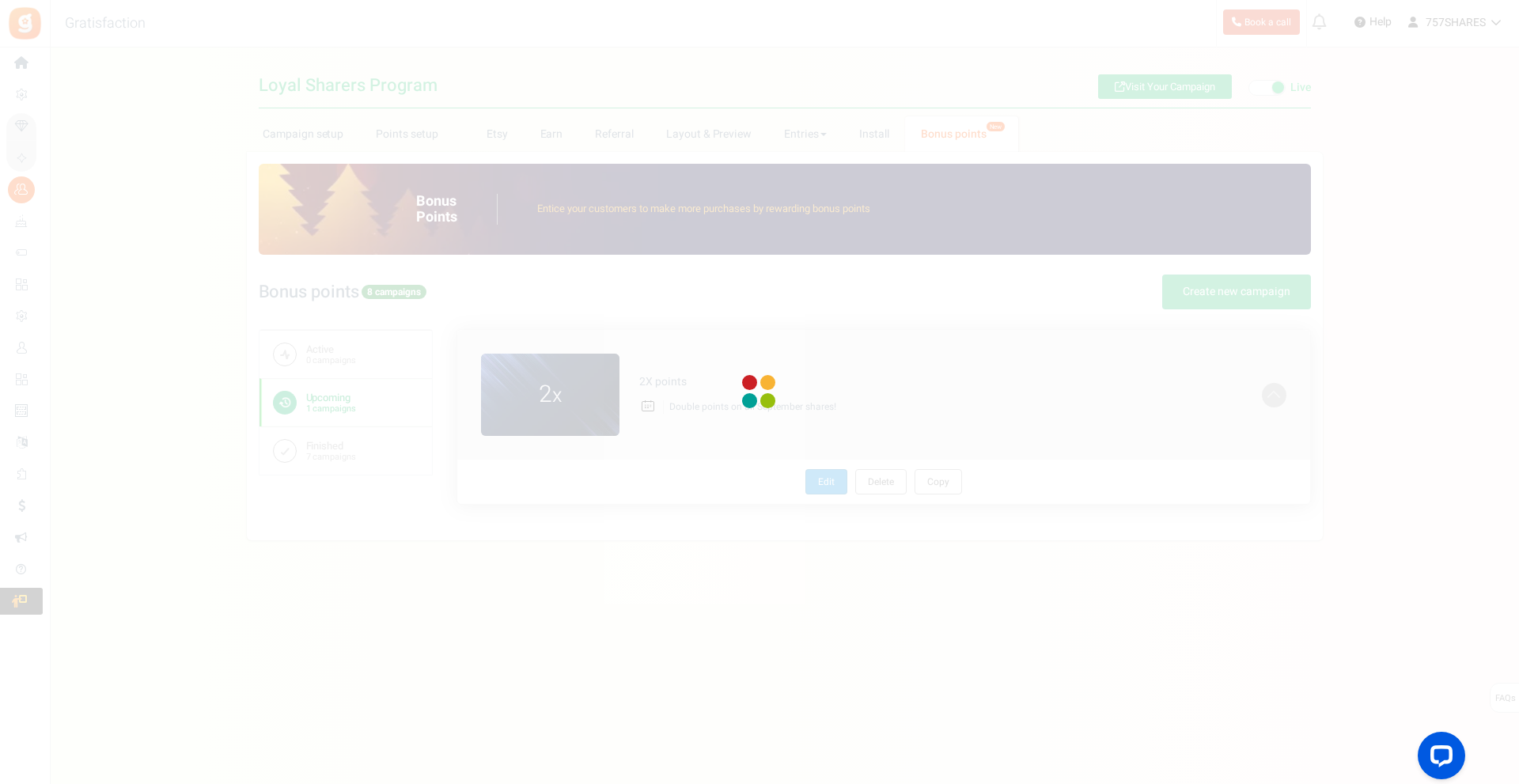
radio input "true"
type input "2"
radio input "true"
type input "[DATE] 12:01 AM"
type input "[DATE] 11:59 PM"
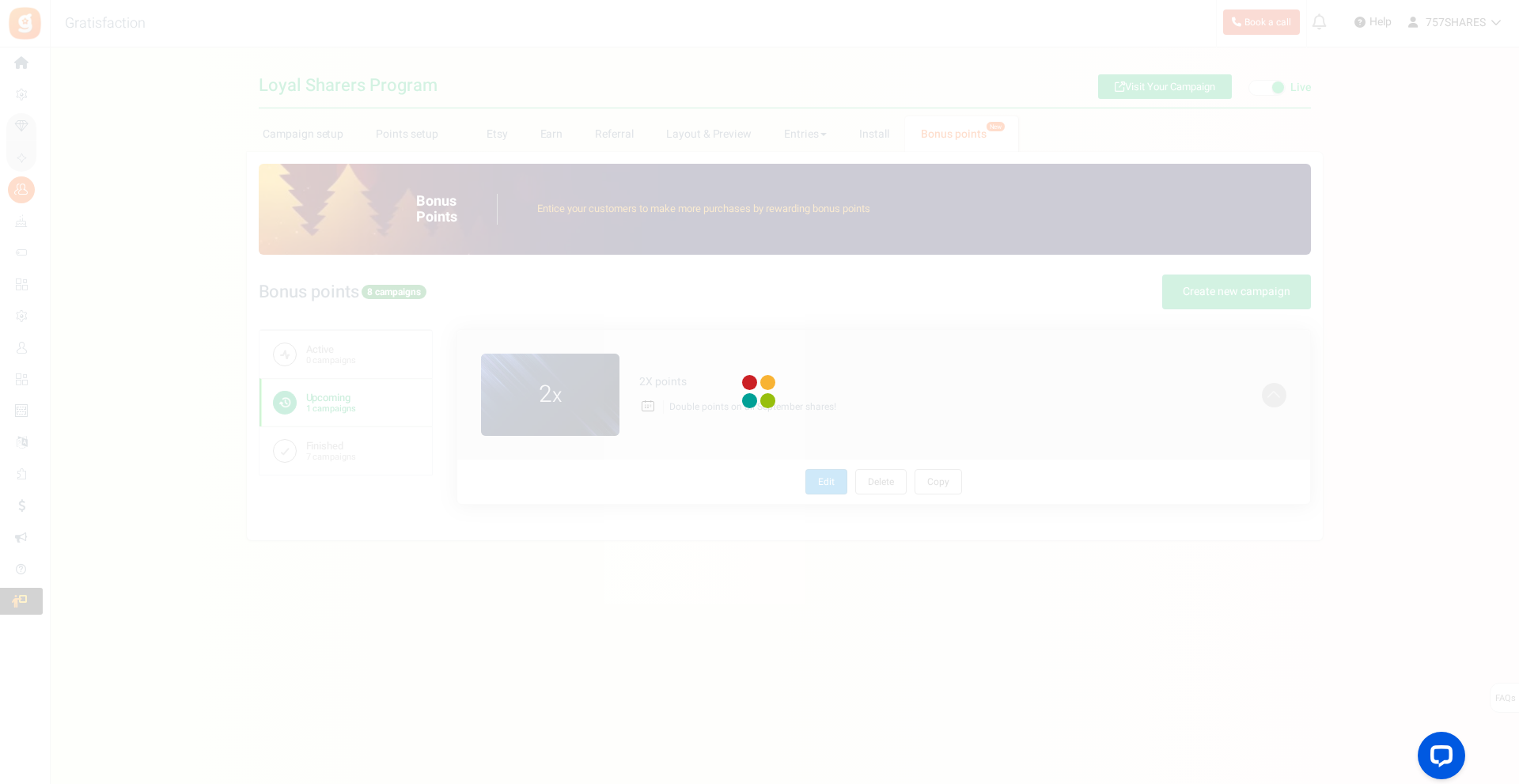
type textarea "2X points"
type textarea "Double points on all September shares!"
type input "#6ca067"
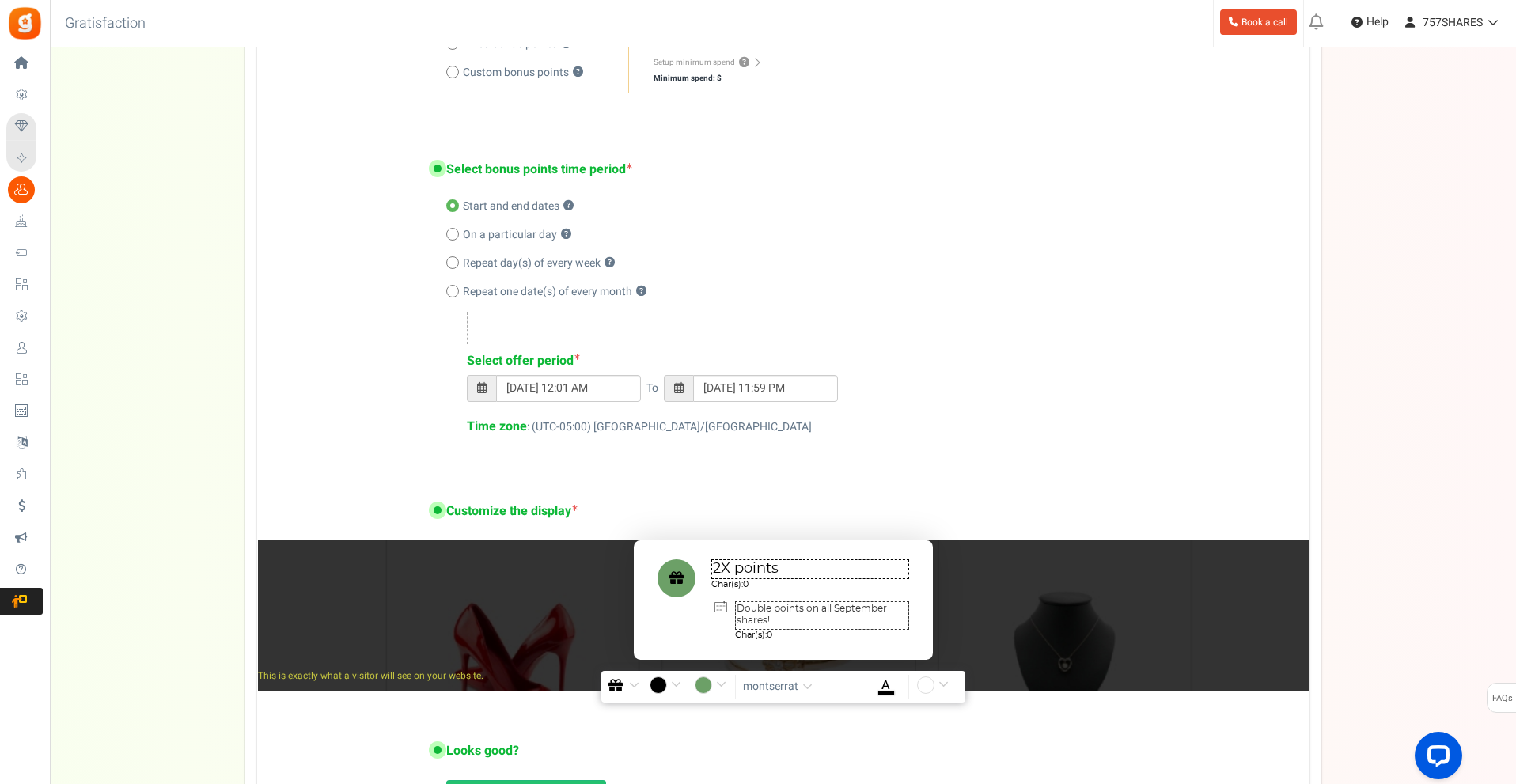
scroll to position [633, 0]
